Goal: Task Accomplishment & Management: Use online tool/utility

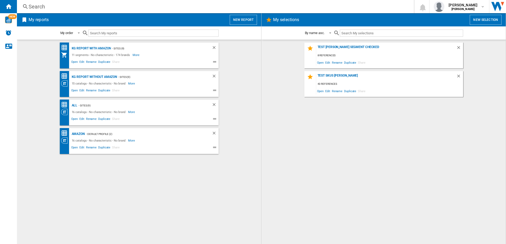
click at [242, 21] on button "New report" at bounding box center [242, 20] width 27 height 10
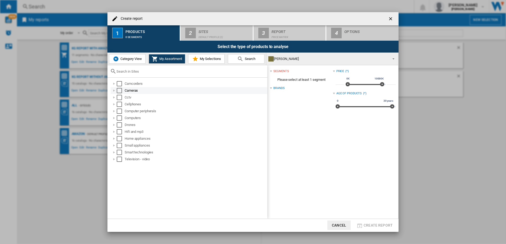
drag, startPoint x: 121, startPoint y: 86, endPoint x: 119, endPoint y: 92, distance: 6.4
click at [120, 87] on div "Camcorders" at bounding box center [189, 83] width 157 height 7
click at [118, 93] on div "Select" at bounding box center [119, 90] width 5 height 5
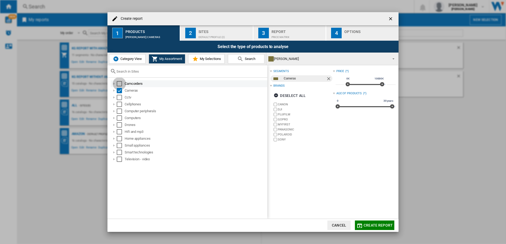
click at [118, 84] on div "Select" at bounding box center [119, 83] width 5 height 5
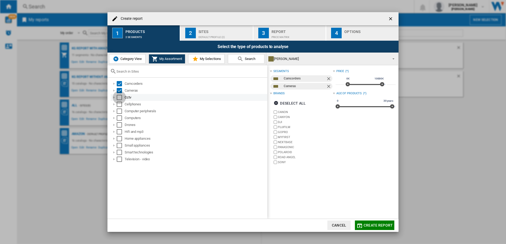
click at [119, 98] on div "Select" at bounding box center [119, 97] width 5 height 5
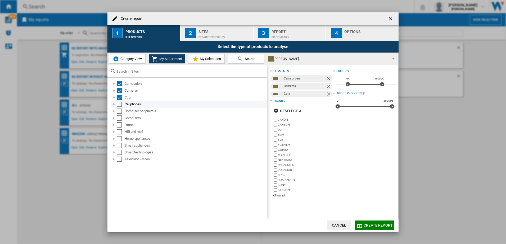
click at [119, 106] on div "Select" at bounding box center [119, 104] width 5 height 5
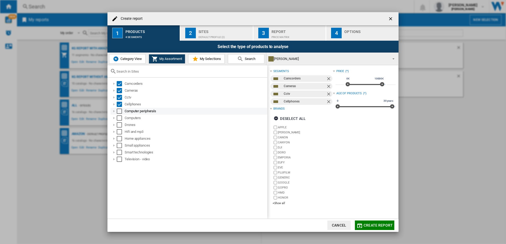
click at [120, 112] on div "Select" at bounding box center [119, 111] width 5 height 5
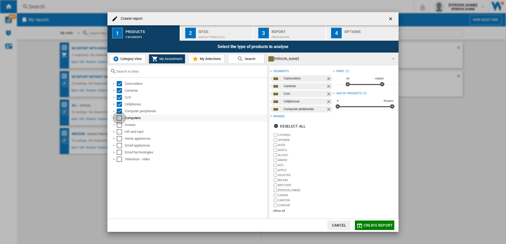
click at [120, 120] on div "Select" at bounding box center [119, 118] width 5 height 5
click at [120, 125] on div "Select" at bounding box center [119, 124] width 5 height 5
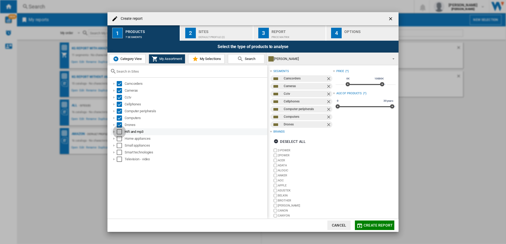
click at [119, 132] on div "Select" at bounding box center [119, 131] width 5 height 5
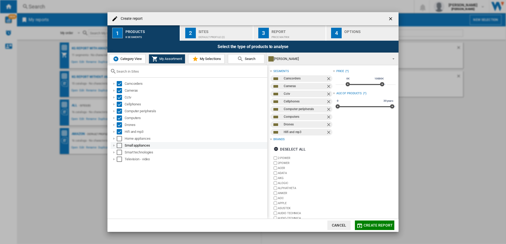
drag, startPoint x: 119, startPoint y: 140, endPoint x: 120, endPoint y: 145, distance: 5.9
click at [119, 140] on div "Select" at bounding box center [119, 138] width 5 height 5
drag, startPoint x: 120, startPoint y: 147, endPoint x: 120, endPoint y: 151, distance: 4.0
click at [120, 148] on div "Select" at bounding box center [119, 145] width 5 height 5
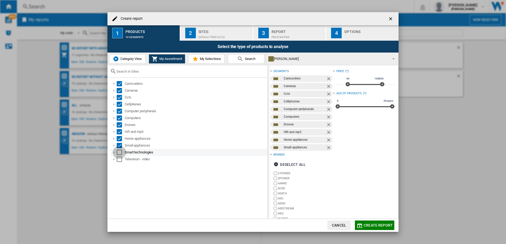
click at [120, 155] on div "Select" at bounding box center [119, 152] width 5 height 5
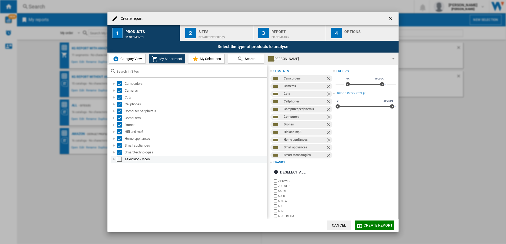
click at [120, 158] on div "Select" at bounding box center [119, 159] width 5 height 5
click at [205, 31] on div "Sites" at bounding box center [224, 30] width 52 height 6
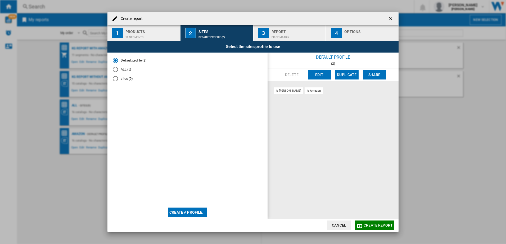
click at [123, 79] on md-radio-button "sites (9)" at bounding box center [187, 78] width 149 height 5
click at [364, 228] on button "Create report" at bounding box center [374, 226] width 39 height 10
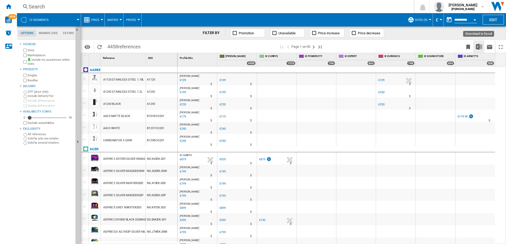
click at [476, 47] on img "Download in Excel" at bounding box center [478, 47] width 6 height 6
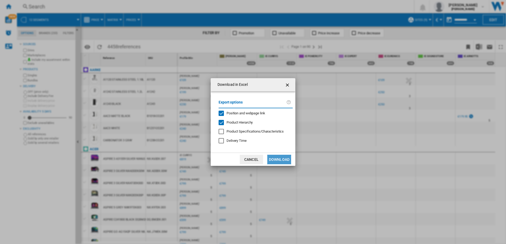
click at [273, 161] on button "Download" at bounding box center [279, 160] width 24 height 10
